Goal: Task Accomplishment & Management: Complete application form

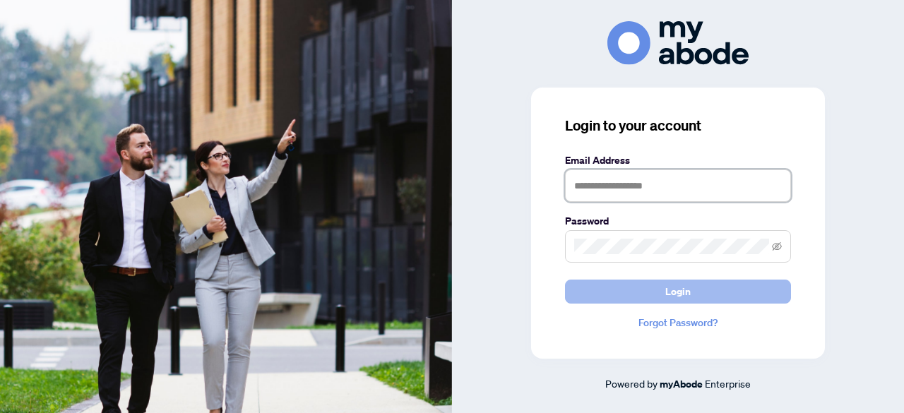
type input "**********"
click at [675, 294] on span "Login" at bounding box center [677, 291] width 25 height 23
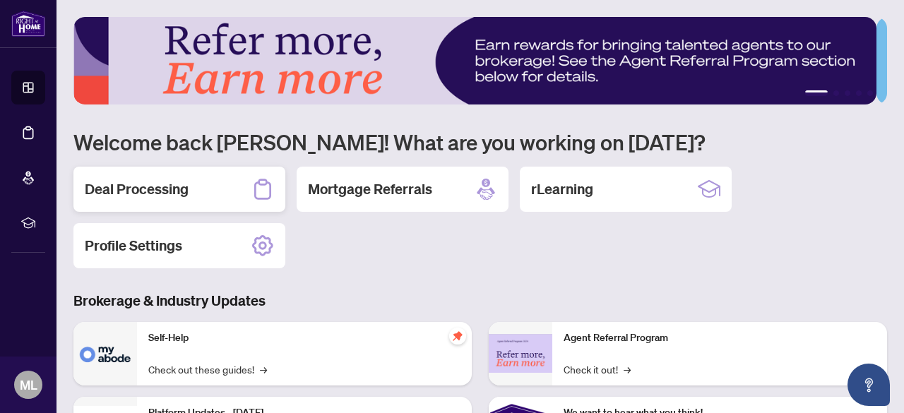
click at [185, 184] on h2 "Deal Processing" at bounding box center [137, 189] width 104 height 20
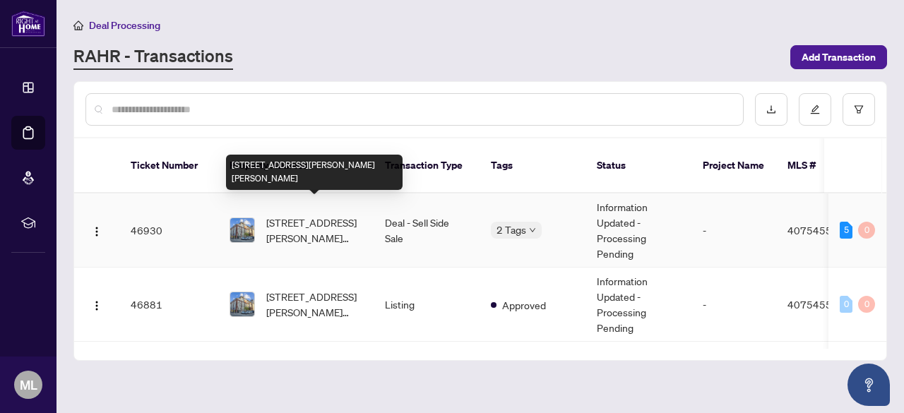
click at [293, 219] on span "402-80 King William Street, Hamilton, ON L8R 0A1, Canada" at bounding box center [314, 230] width 96 height 31
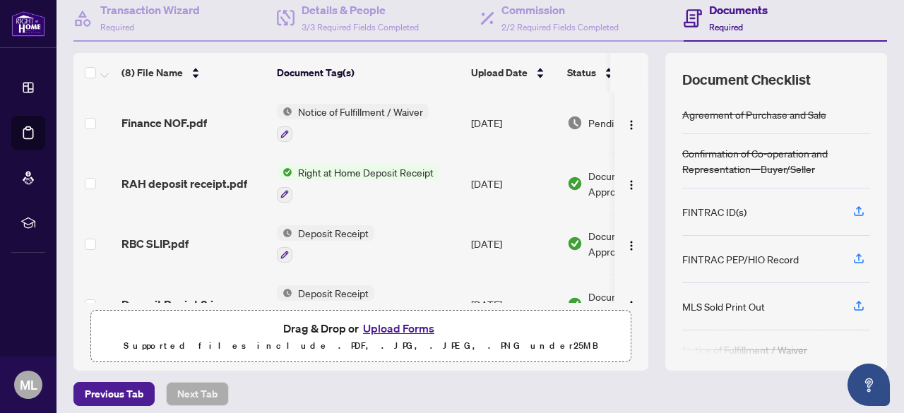
scroll to position [141, 0]
click at [395, 323] on button "Upload Forms" at bounding box center [399, 327] width 80 height 18
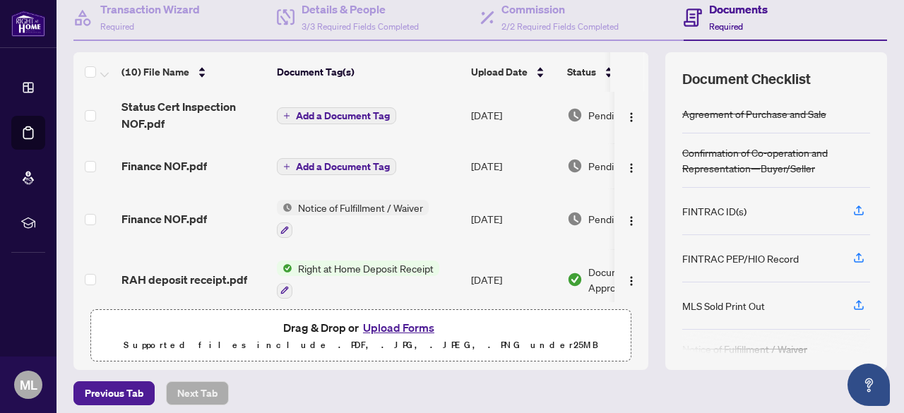
scroll to position [0, 0]
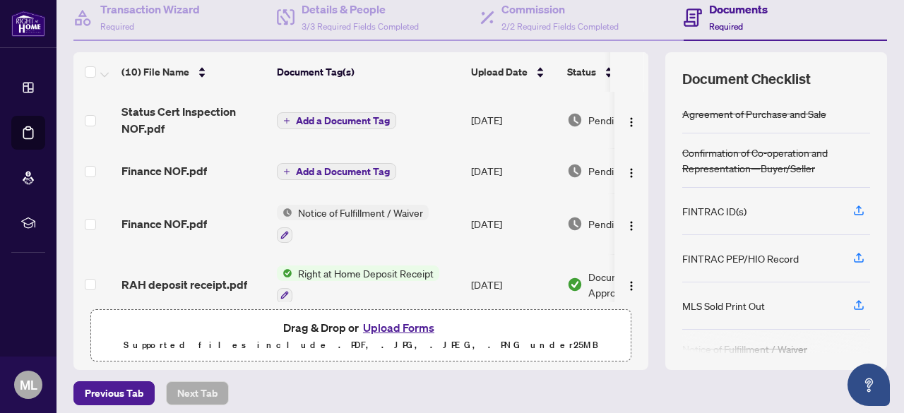
click at [320, 121] on span "Add a Document Tag" at bounding box center [343, 121] width 94 height 10
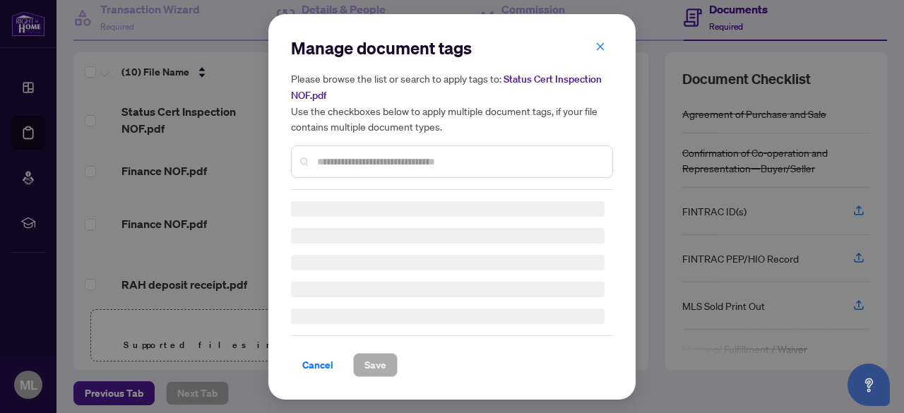
click at [336, 157] on div at bounding box center [452, 161] width 322 height 32
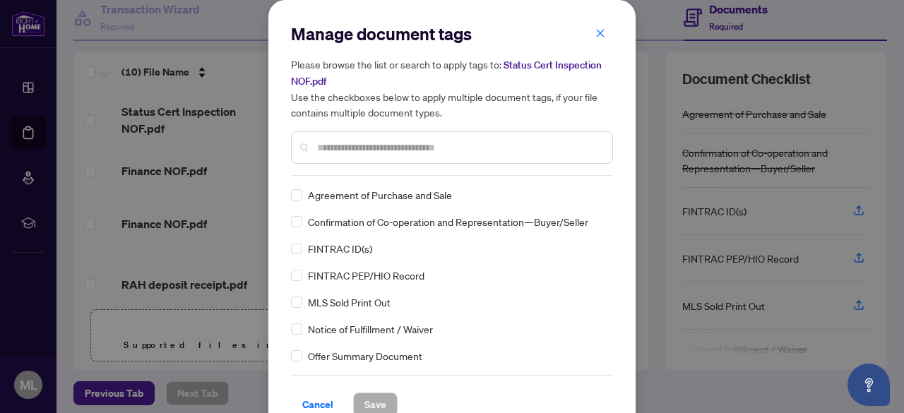
click at [407, 329] on span "Notice of Fulfillment / Waiver" at bounding box center [370, 329] width 125 height 16
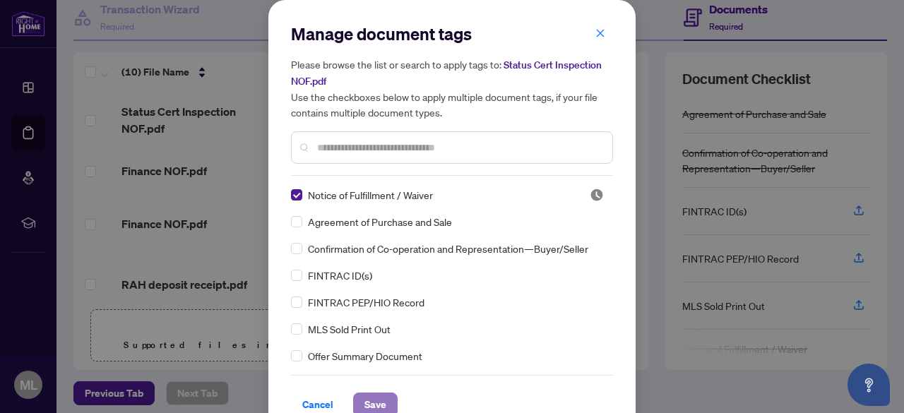
click at [383, 408] on button "Save" at bounding box center [375, 405] width 44 height 24
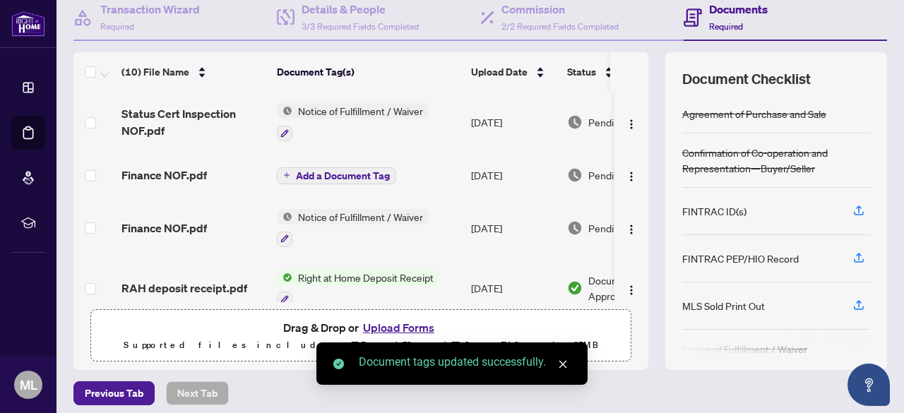
click at [338, 171] on span "Add a Document Tag" at bounding box center [343, 176] width 94 height 10
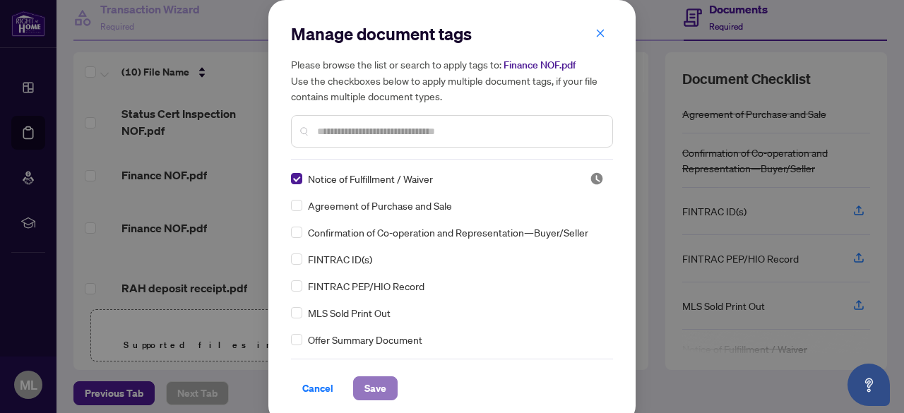
click at [381, 389] on button "Save" at bounding box center [375, 388] width 44 height 24
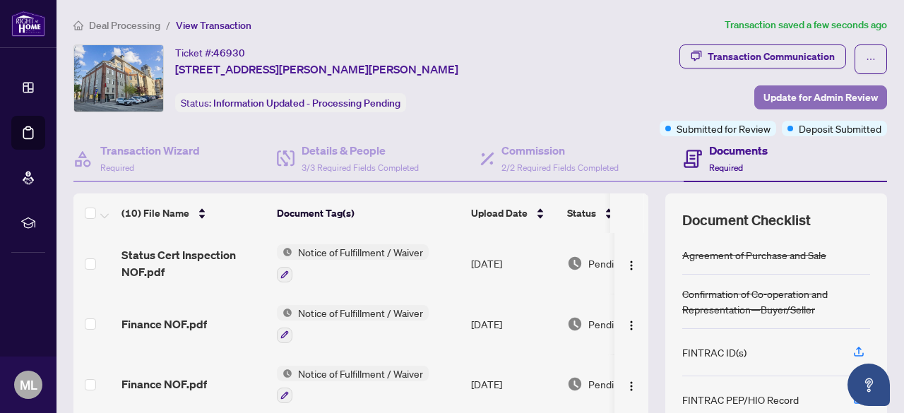
click at [816, 93] on span "Update for Admin Review" at bounding box center [820, 97] width 114 height 23
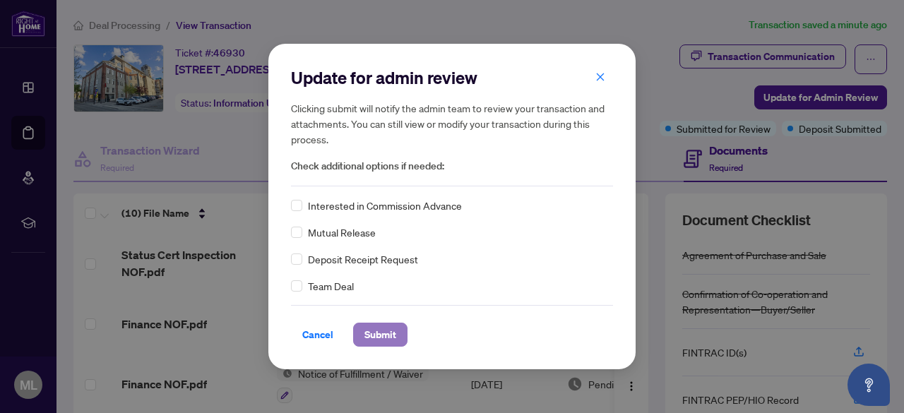
click at [379, 334] on span "Submit" at bounding box center [380, 334] width 32 height 23
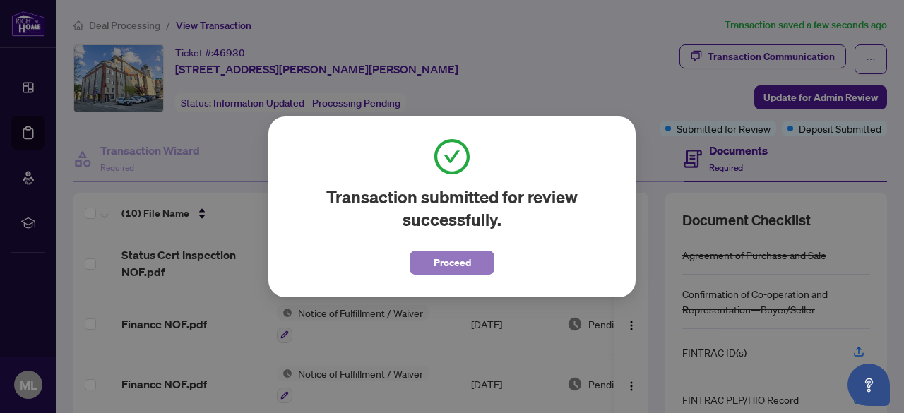
click at [453, 257] on span "Proceed" at bounding box center [452, 262] width 37 height 23
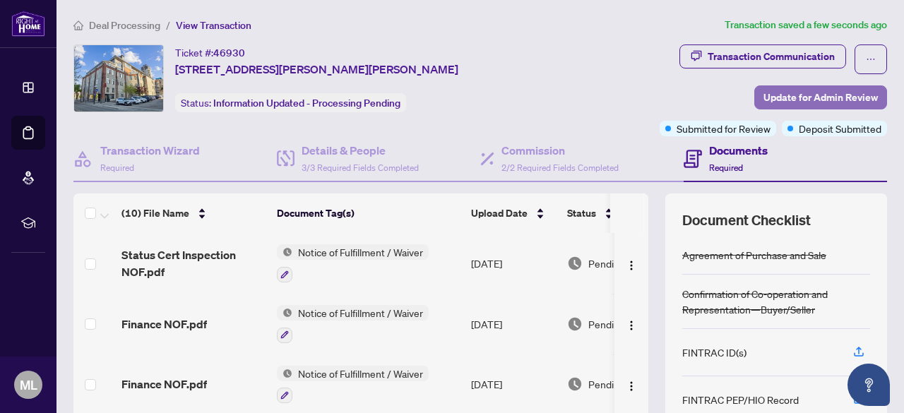
click at [818, 93] on span "Update for Admin Review" at bounding box center [820, 97] width 114 height 23
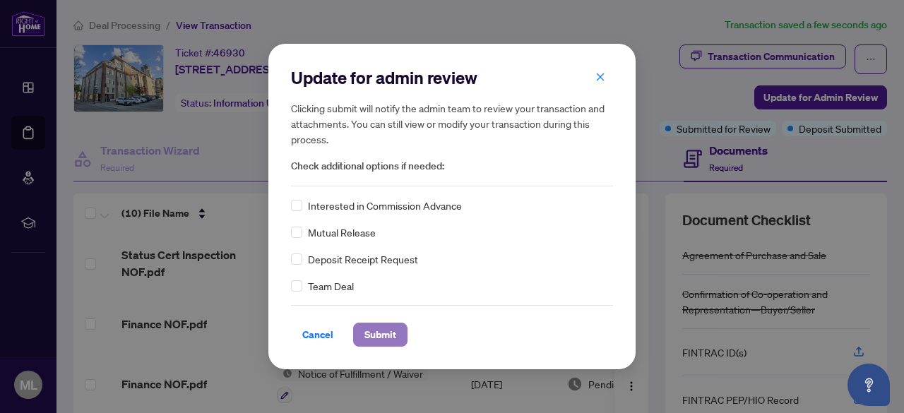
click at [381, 329] on span "Submit" at bounding box center [380, 334] width 32 height 23
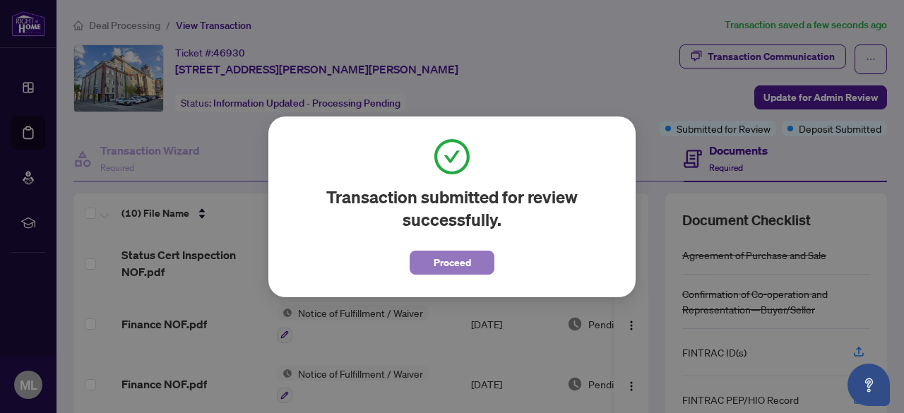
click at [460, 253] on span "Proceed" at bounding box center [452, 262] width 37 height 23
